Goal: Transaction & Acquisition: Purchase product/service

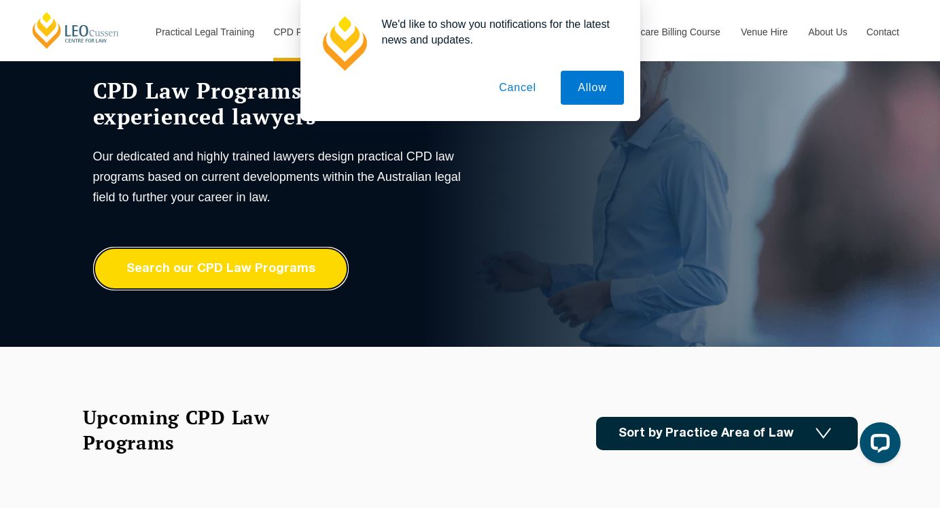
scroll to position [966, 0]
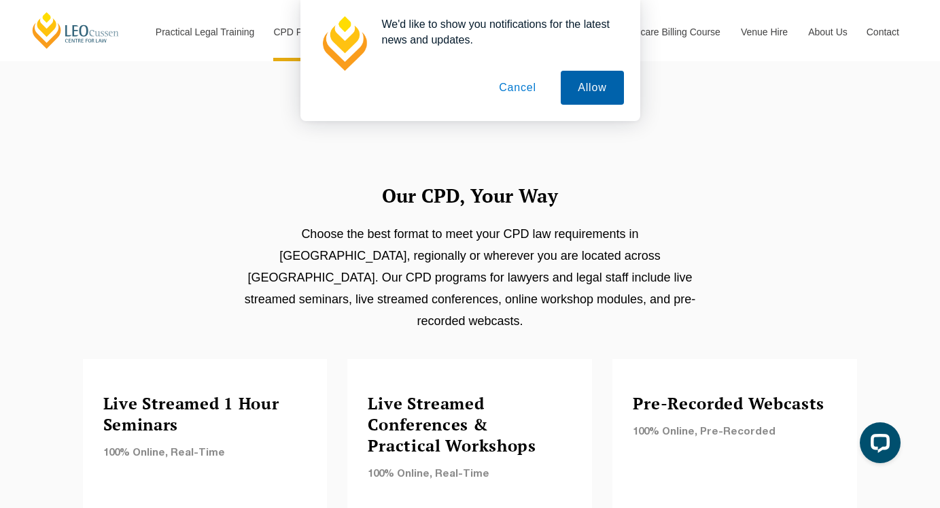
click at [582, 80] on button "Allow" at bounding box center [592, 88] width 63 height 34
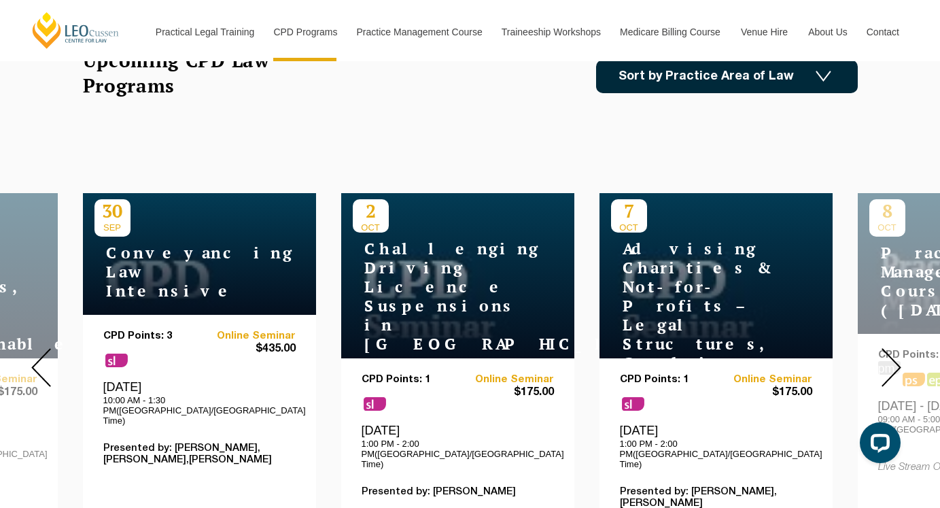
scroll to position [423, 0]
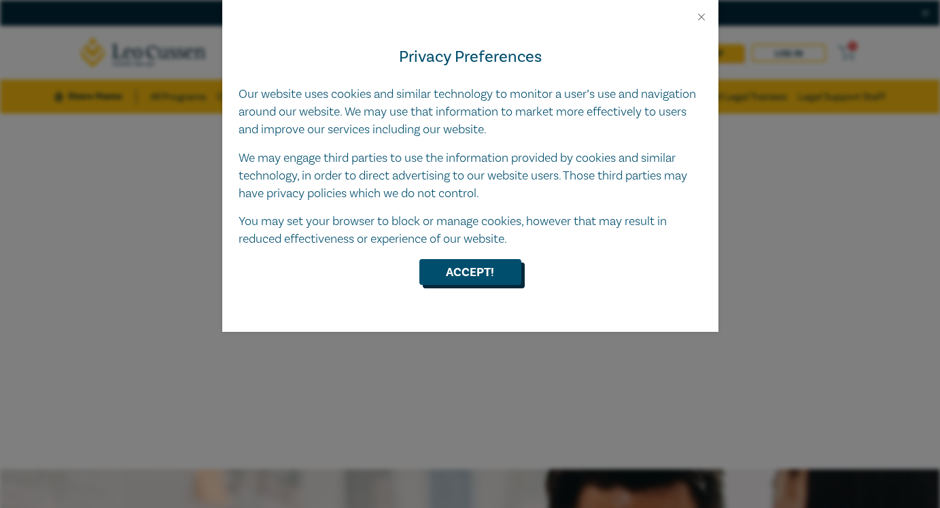
click at [463, 269] on button "Accept!" at bounding box center [470, 272] width 102 height 26
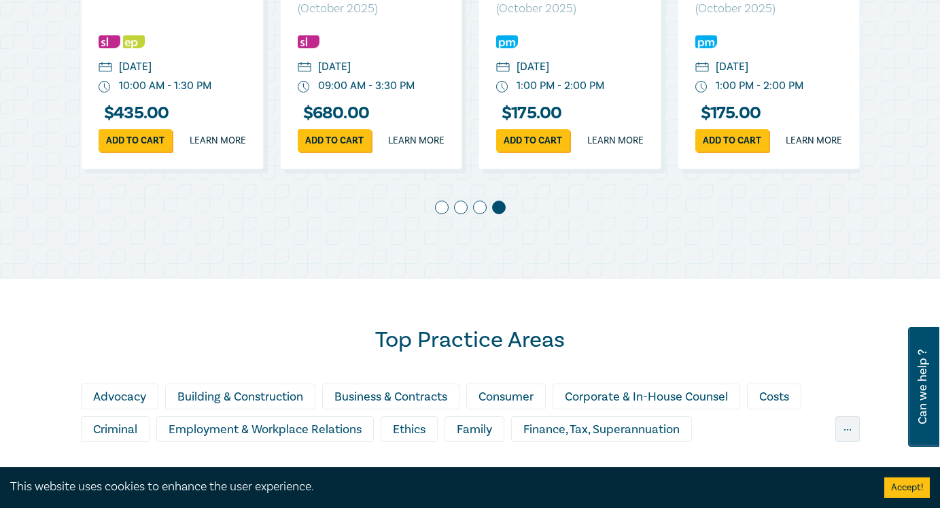
scroll to position [1156, 0]
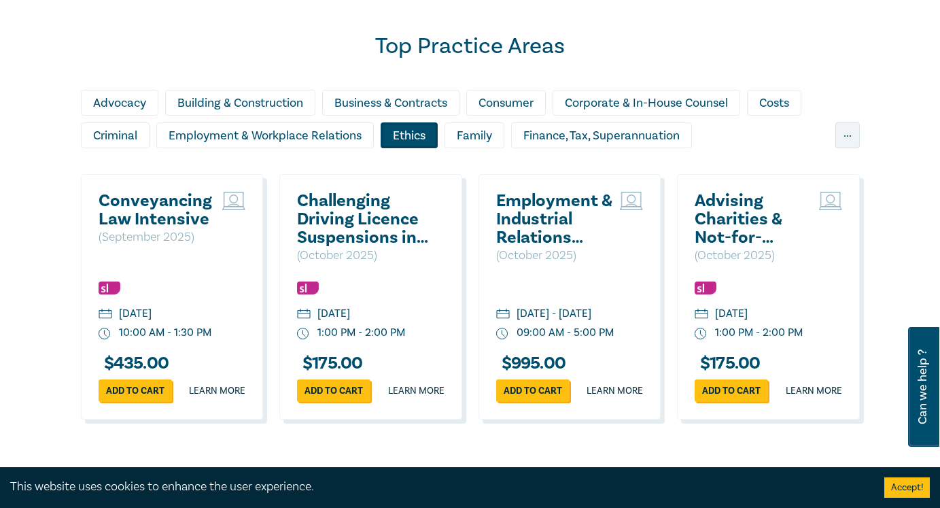
click at [427, 148] on div "Ethics" at bounding box center [408, 135] width 57 height 26
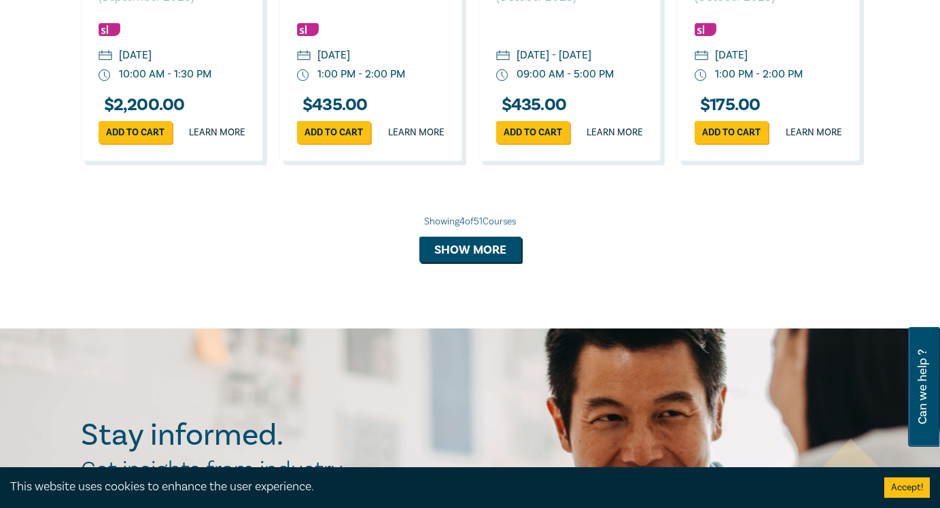
scroll to position [1406, 0]
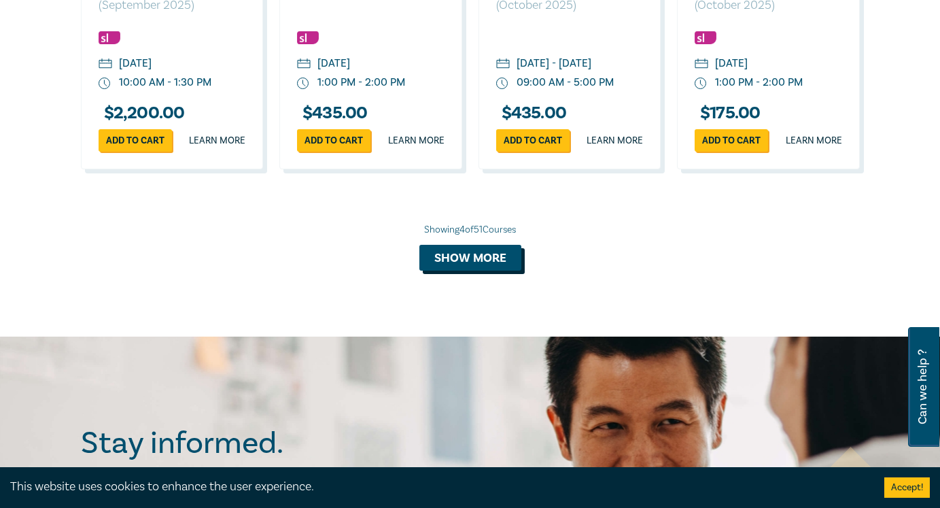
click at [463, 270] on button "Show more" at bounding box center [470, 258] width 102 height 26
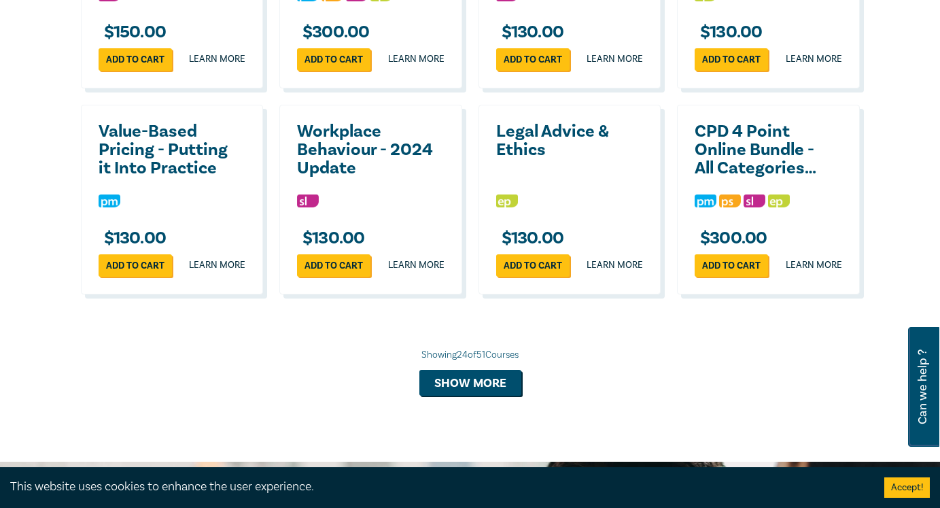
scroll to position [2514, 0]
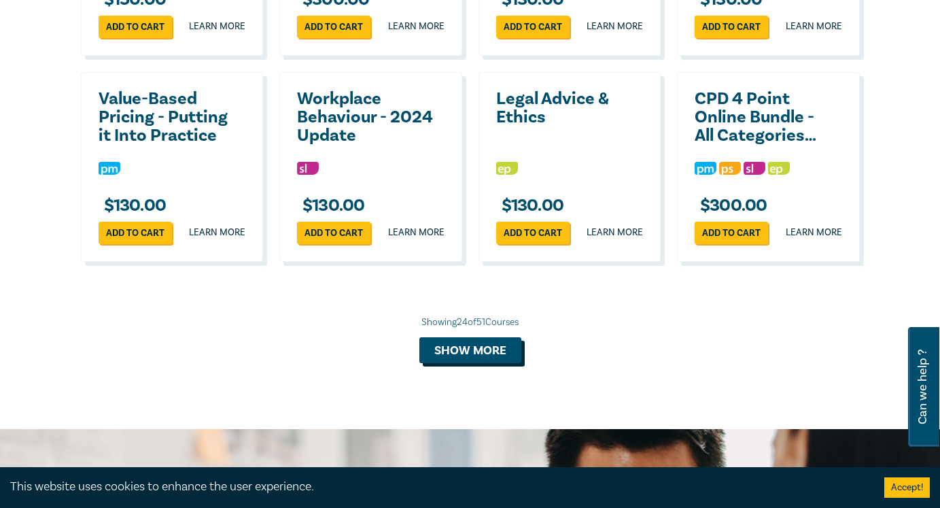
click at [459, 363] on button "Show more" at bounding box center [470, 350] width 102 height 26
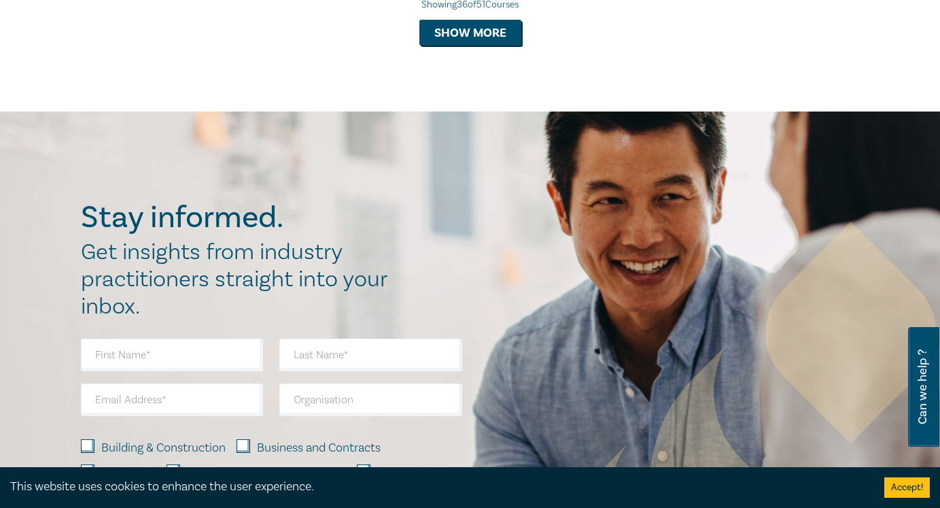
scroll to position [3304, 0]
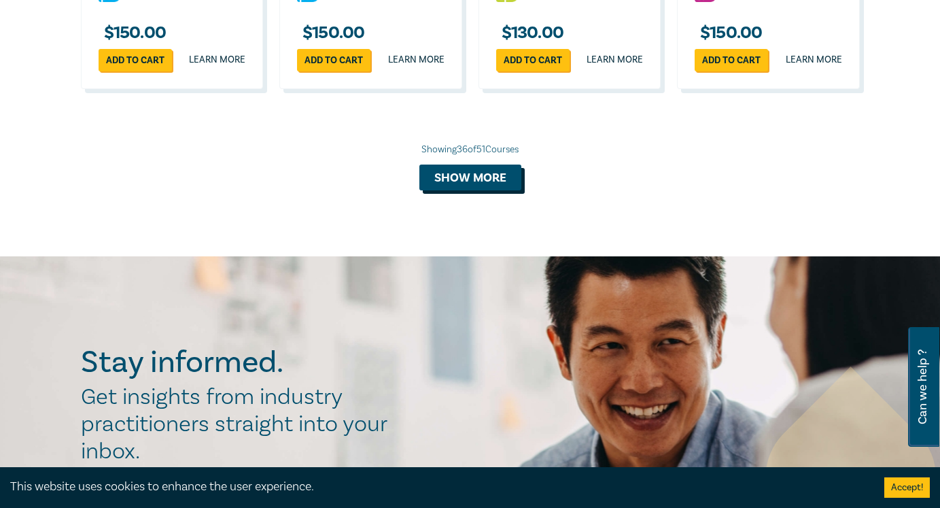
click at [476, 190] on button "Show more" at bounding box center [470, 177] width 102 height 26
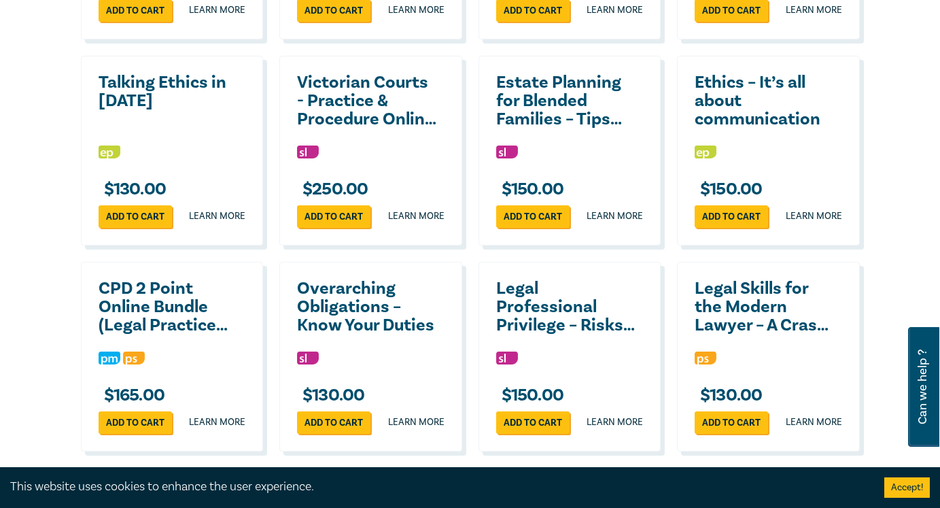
scroll to position [3766, 0]
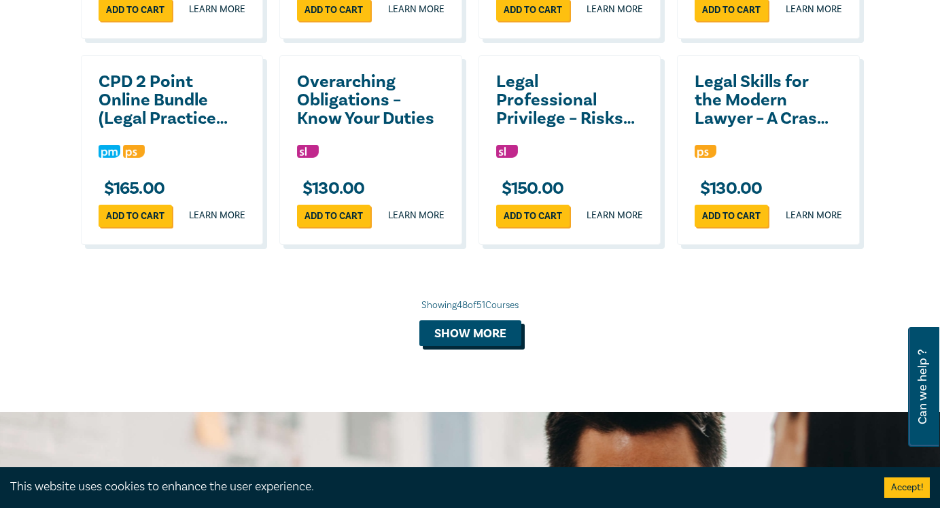
click at [459, 346] on button "Show more" at bounding box center [470, 333] width 102 height 26
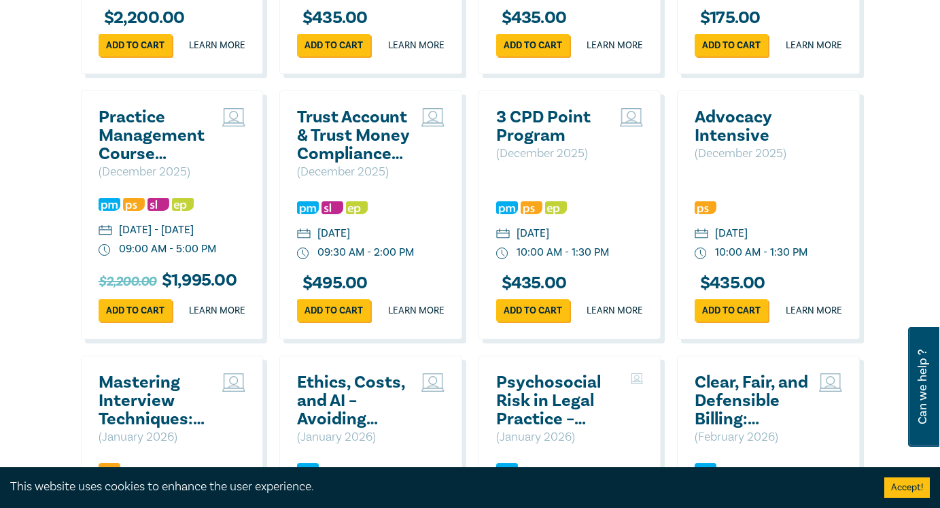
scroll to position [1512, 0]
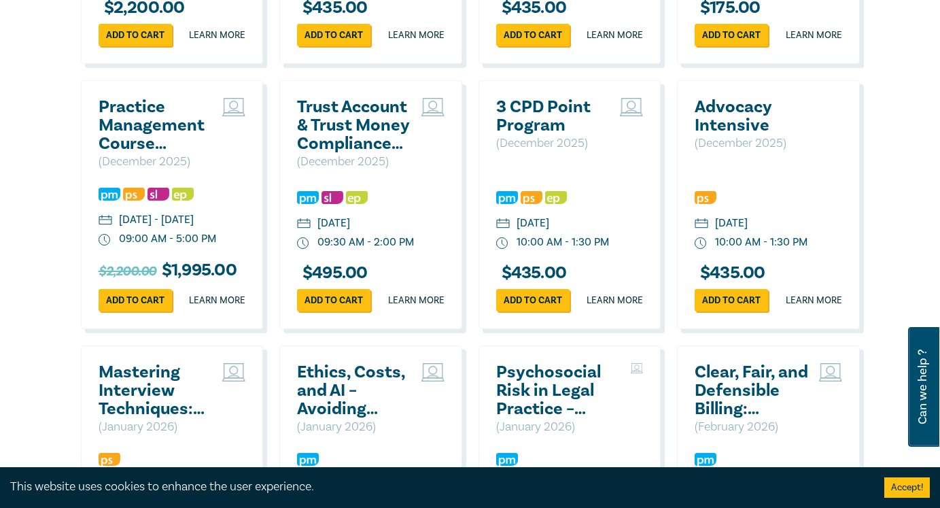
click at [588, 174] on div "3 CPD Point Program ( December 2025 )" at bounding box center [569, 136] width 147 height 76
click at [543, 135] on h2 "3 CPD Point Program" at bounding box center [555, 116] width 118 height 37
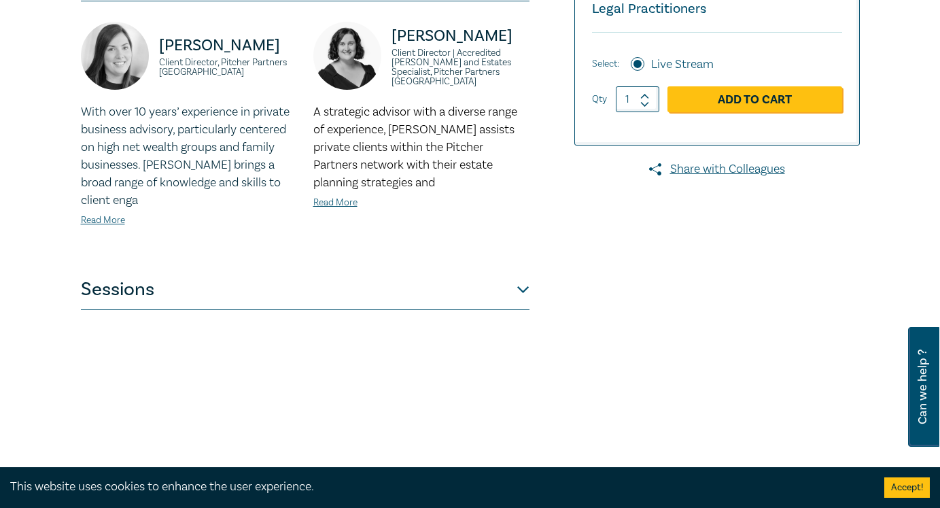
scroll to position [437, 0]
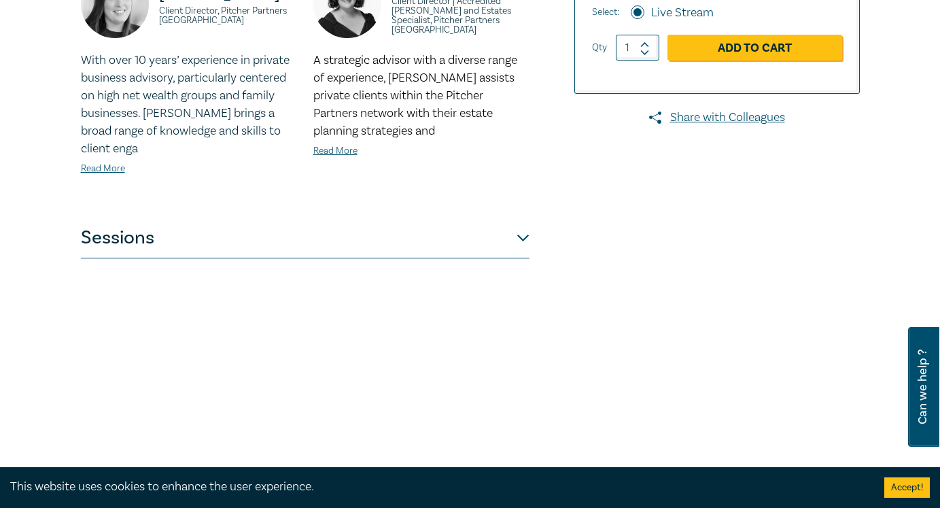
click at [525, 217] on button "Sessions" at bounding box center [305, 237] width 448 height 41
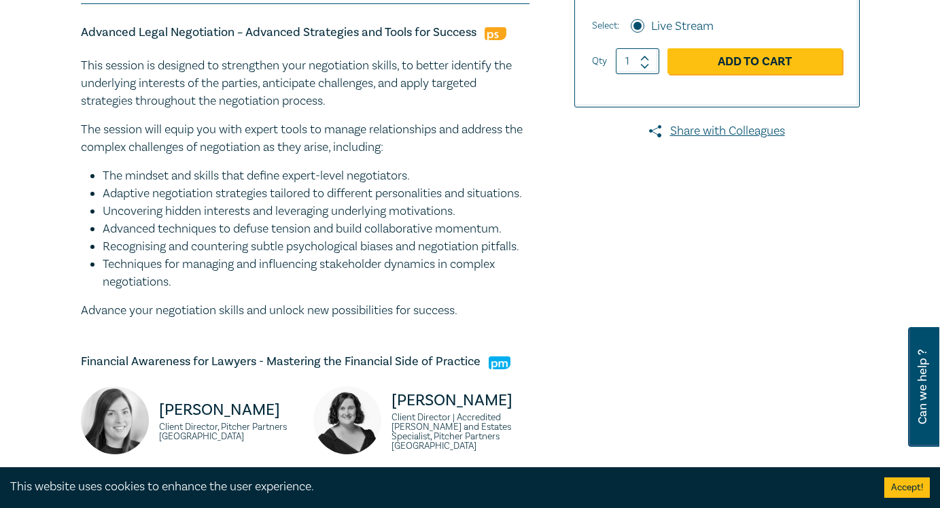
scroll to position [421, 0]
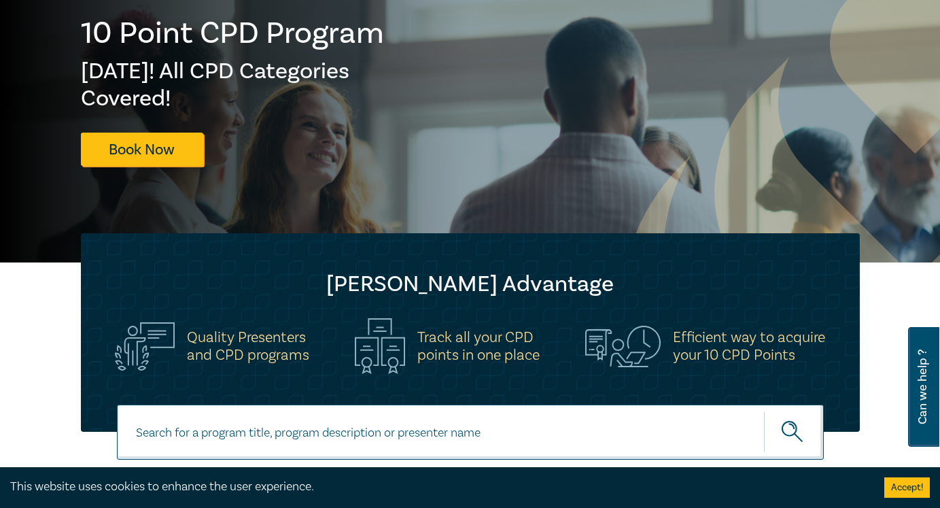
scroll to position [194, 0]
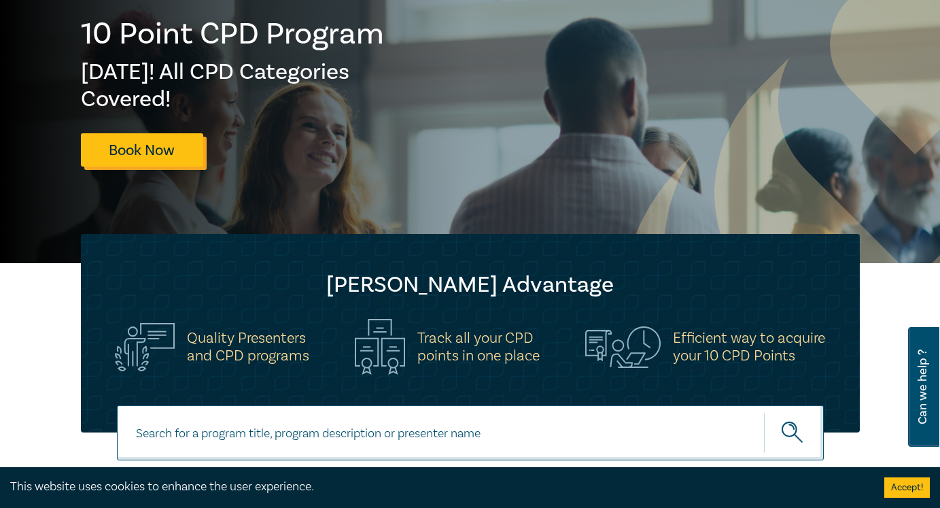
click at [156, 156] on link "Book Now" at bounding box center [142, 149] width 122 height 33
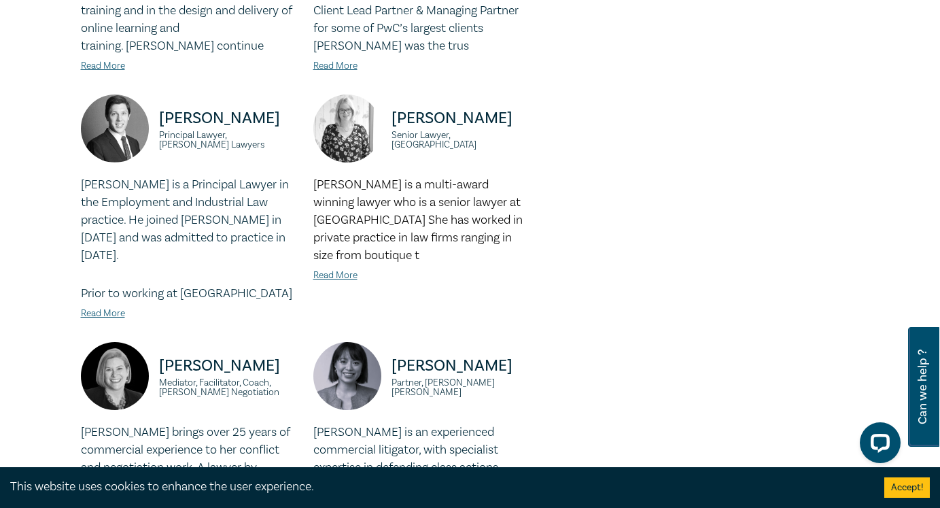
scroll to position [1337, 0]
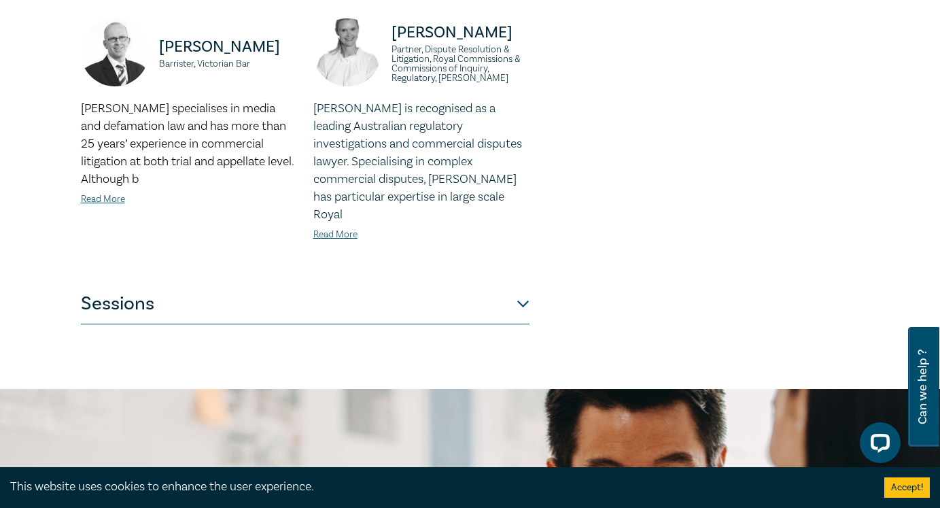
click at [317, 289] on button "Sessions" at bounding box center [305, 303] width 448 height 41
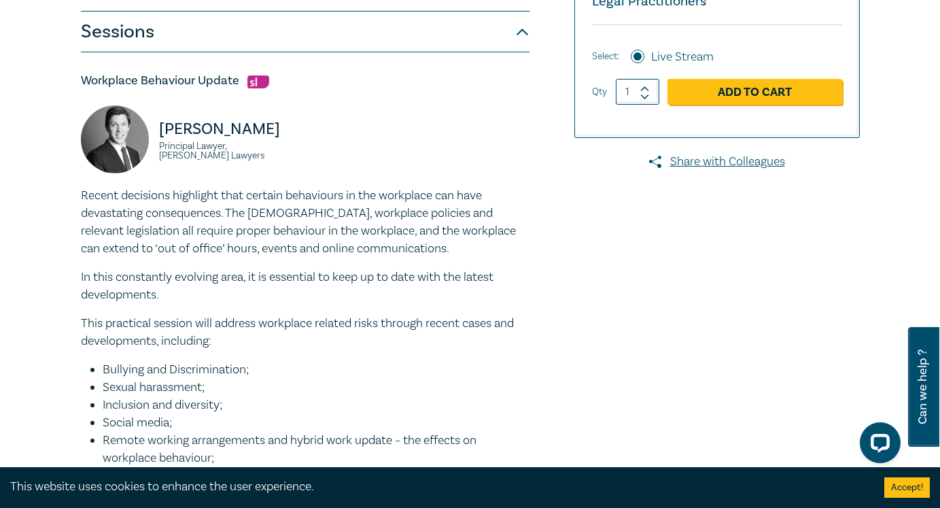
scroll to position [278, 0]
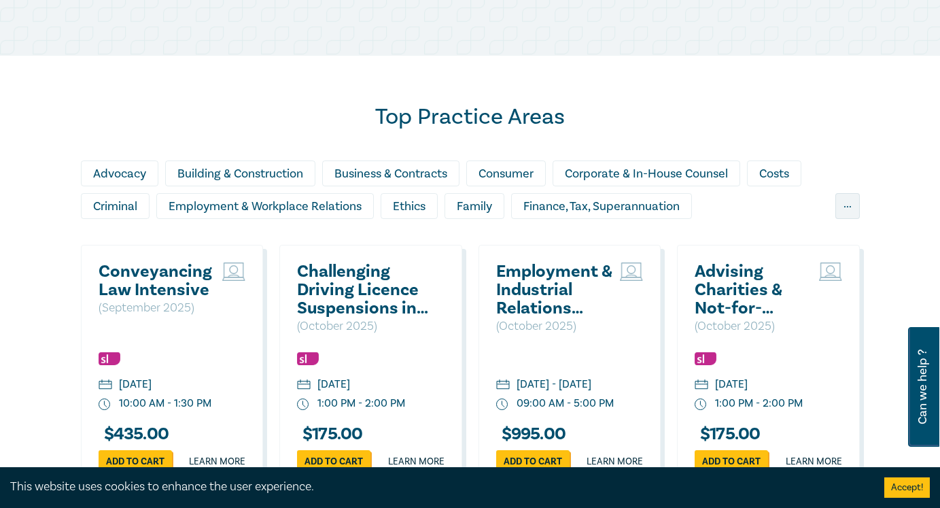
scroll to position [1111, 0]
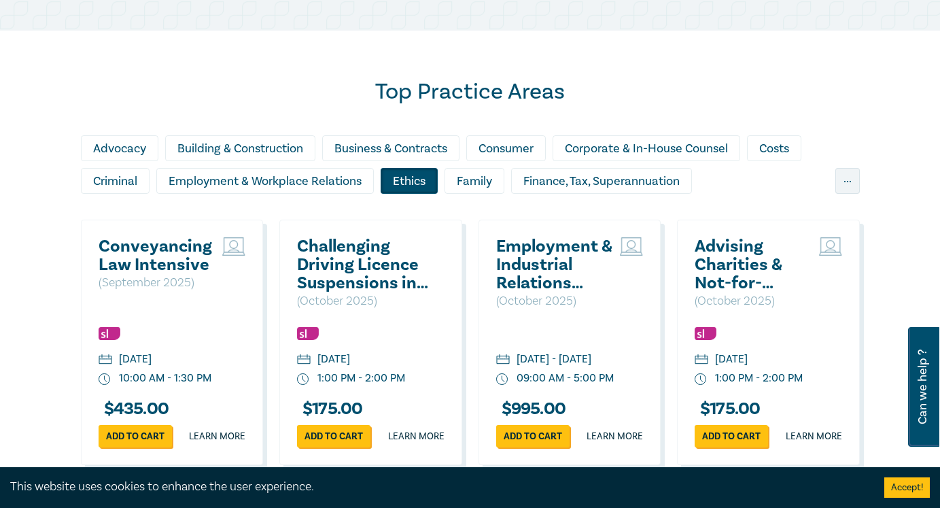
click at [392, 194] on div "Ethics" at bounding box center [408, 181] width 57 height 26
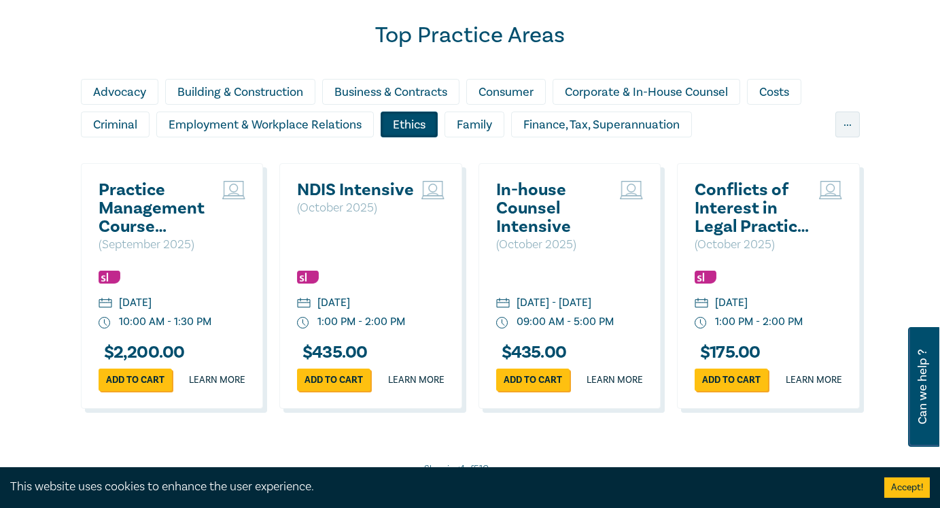
scroll to position [1318, 0]
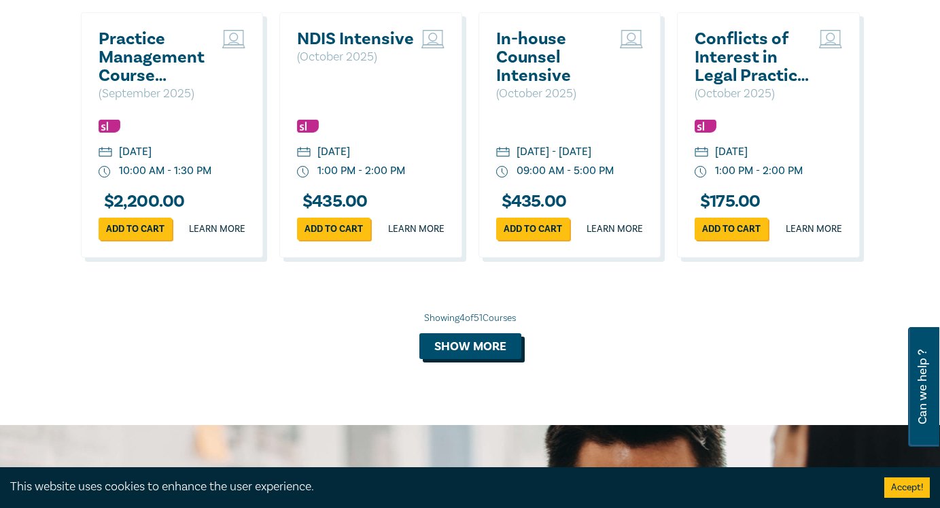
click at [440, 359] on button "Show more" at bounding box center [470, 346] width 102 height 26
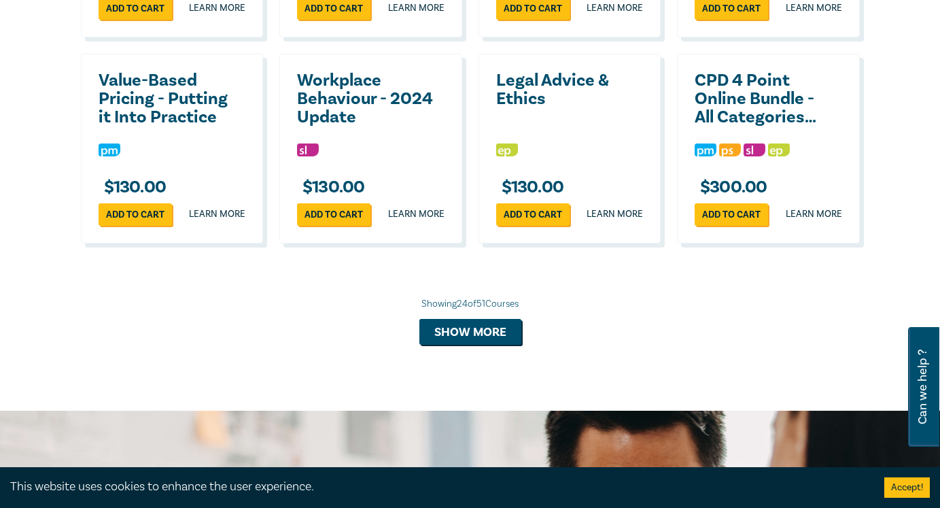
scroll to position [2543, 0]
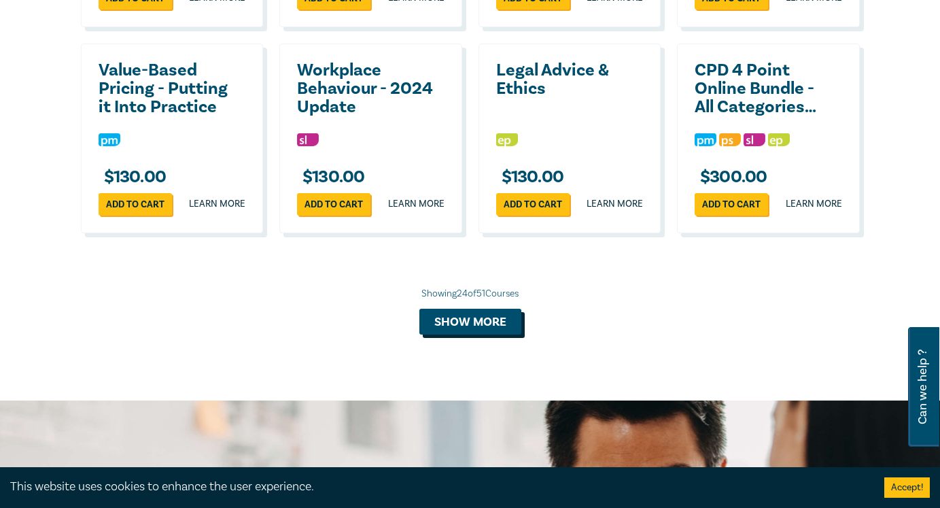
click at [476, 334] on button "Show more" at bounding box center [470, 321] width 102 height 26
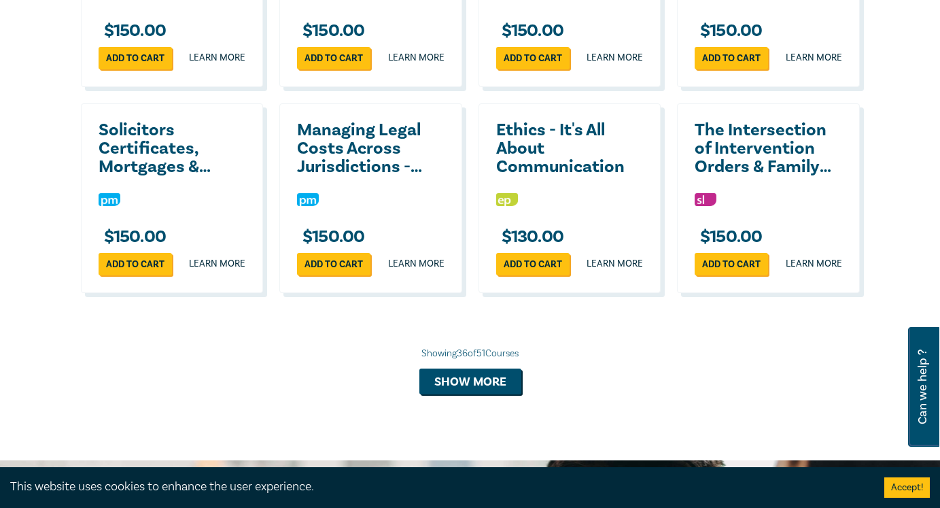
scroll to position [3123, 0]
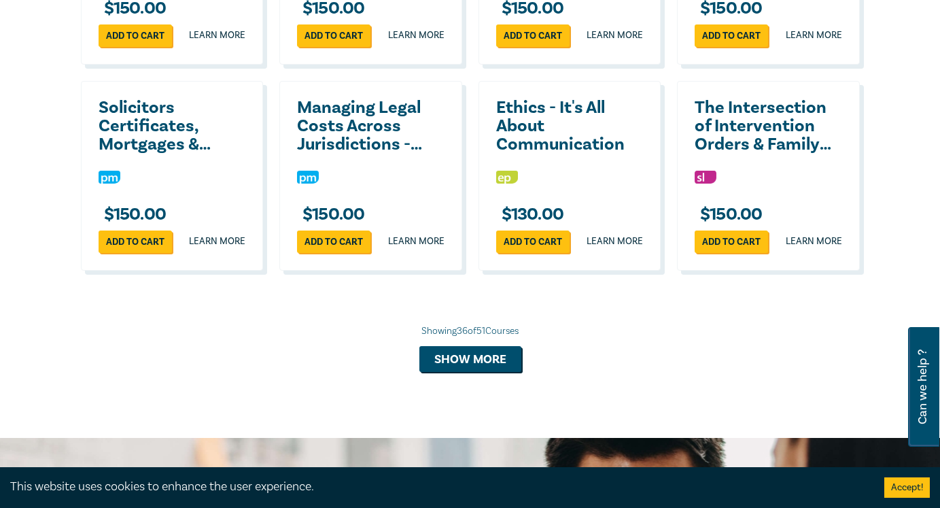
click at [474, 372] on div "Showing 36 of 51 Courses Show more" at bounding box center [470, 348] width 779 height 48
click at [472, 372] on button "Show more" at bounding box center [470, 359] width 102 height 26
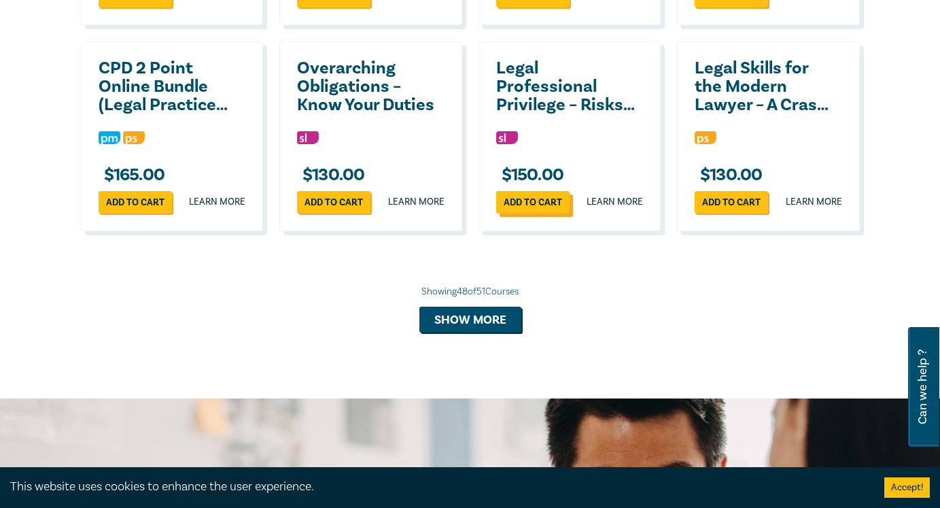
scroll to position [3783, 0]
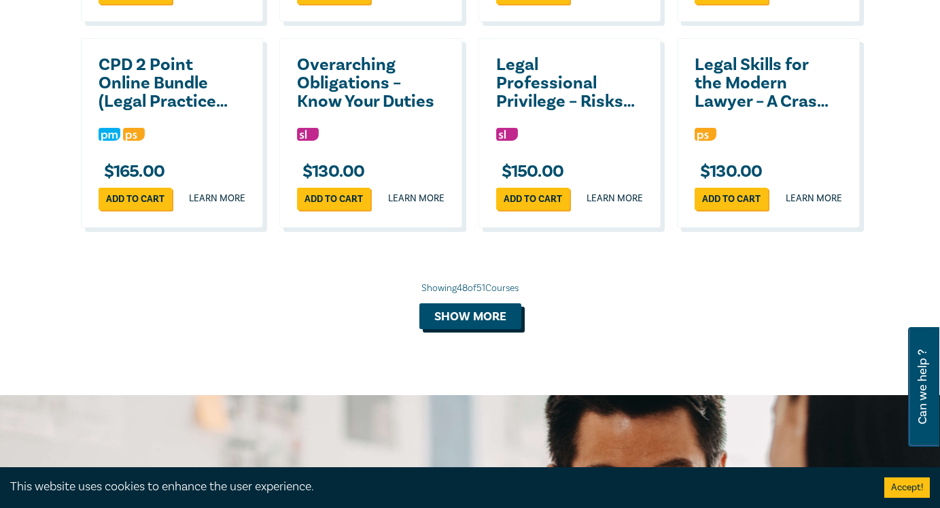
click at [488, 329] on button "Show more" at bounding box center [470, 316] width 102 height 26
click at [211, 144] on div at bounding box center [172, 135] width 147 height 18
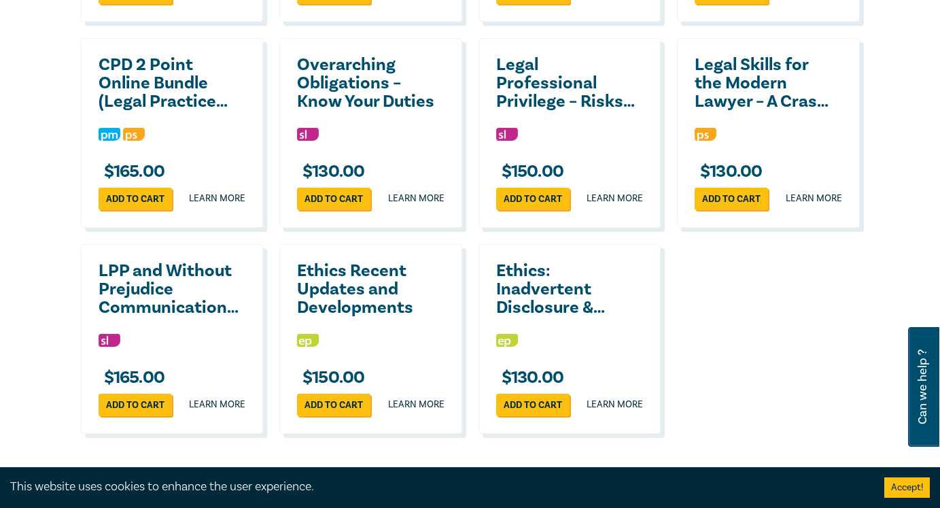
click at [174, 111] on h2 "CPD 2 Point Online Bundle (Legal Practice Supervision & Mediation Settlement Ag…" at bounding box center [169, 83] width 141 height 55
